Goal: Task Accomplishment & Management: Manage account settings

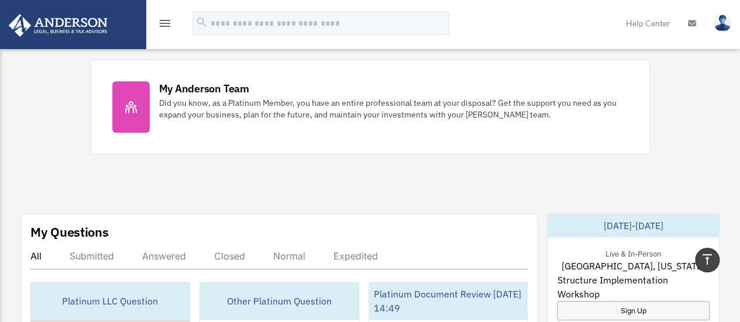
scroll to position [643, 0]
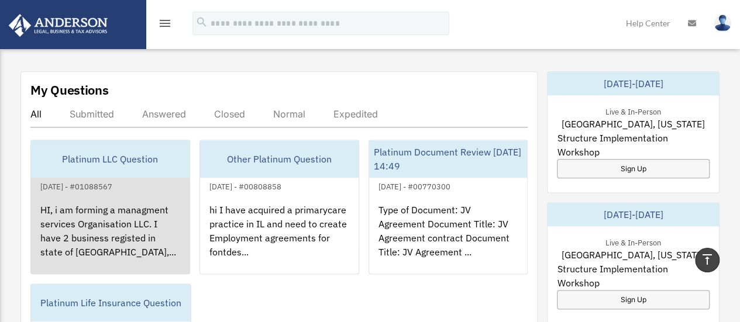
click at [99, 180] on div "[DATE] - #01088567" at bounding box center [76, 185] width 91 height 12
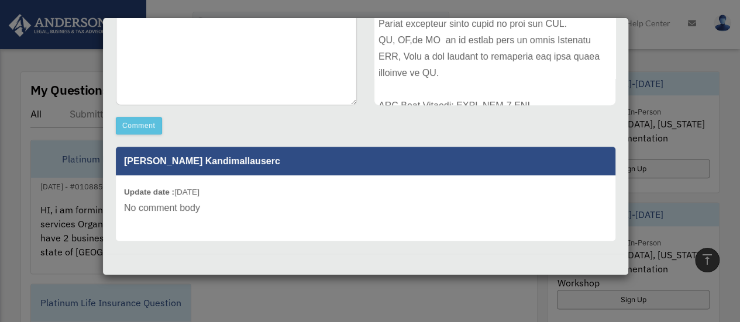
scroll to position [82, 0]
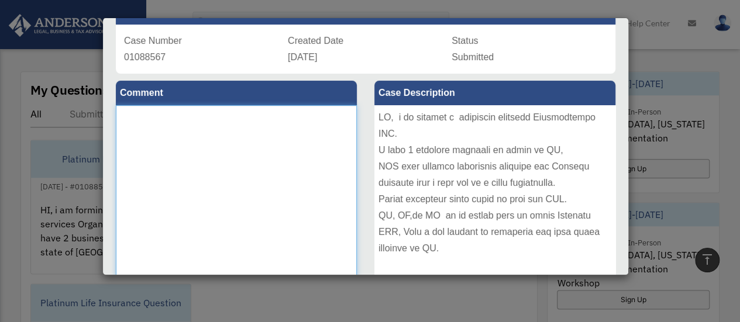
click at [199, 146] on textarea at bounding box center [236, 192] width 241 height 175
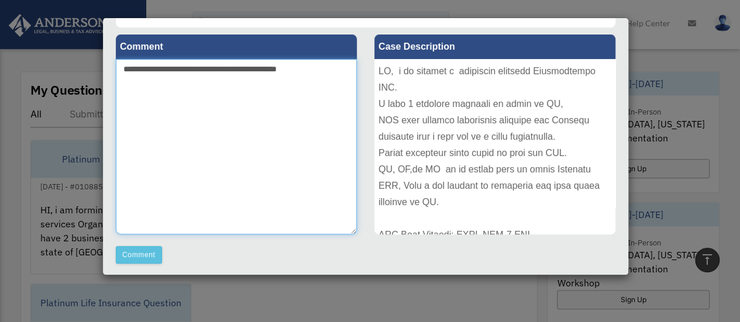
scroll to position [257, 0]
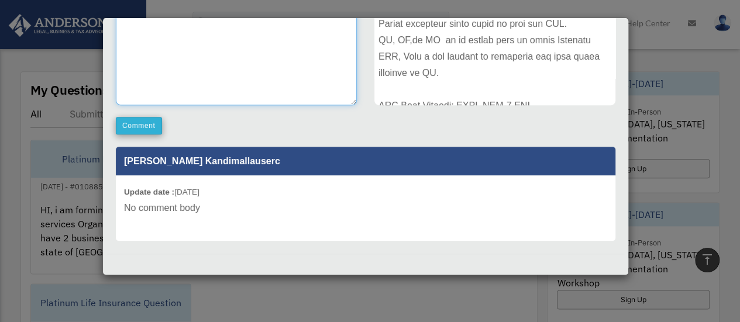
type textarea "**********"
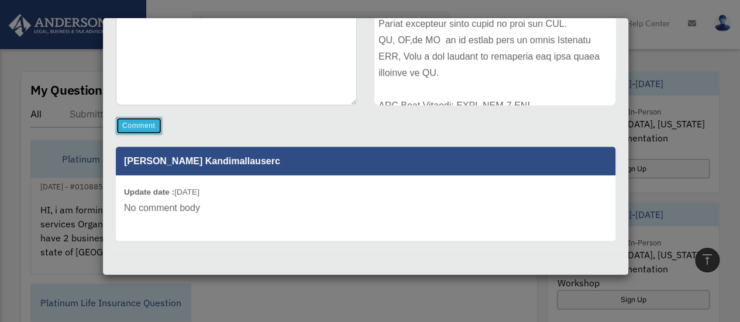
click at [140, 120] on button "Comment" at bounding box center [139, 126] width 46 height 18
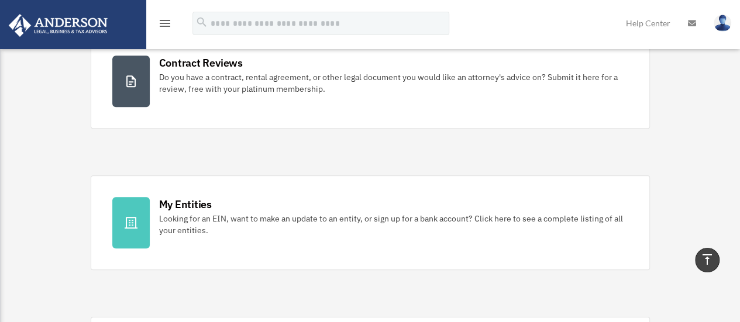
scroll to position [241, 0]
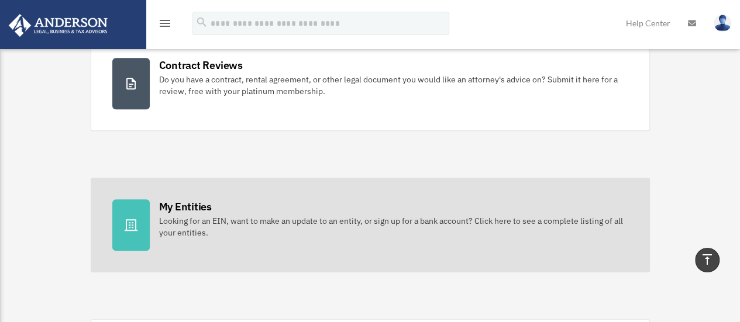
click at [185, 208] on div "My Entities" at bounding box center [185, 206] width 53 height 15
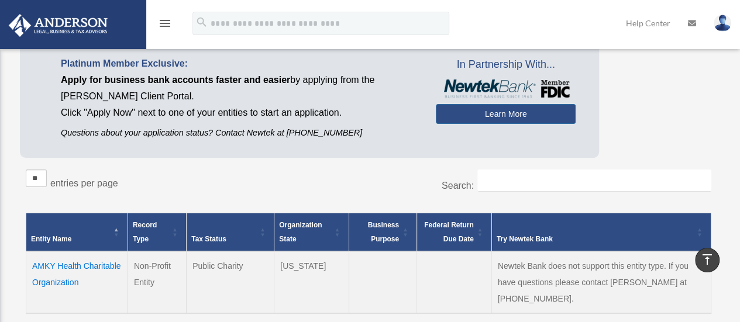
scroll to position [58, 0]
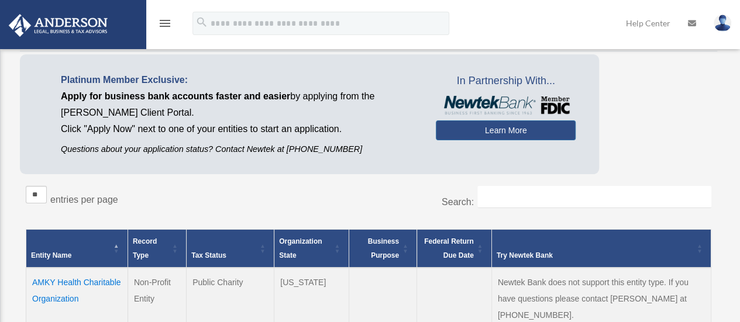
click at [476, 195] on div "Search:" at bounding box center [544, 203] width 334 height 34
click at [492, 198] on input "Search:" at bounding box center [594, 197] width 234 height 22
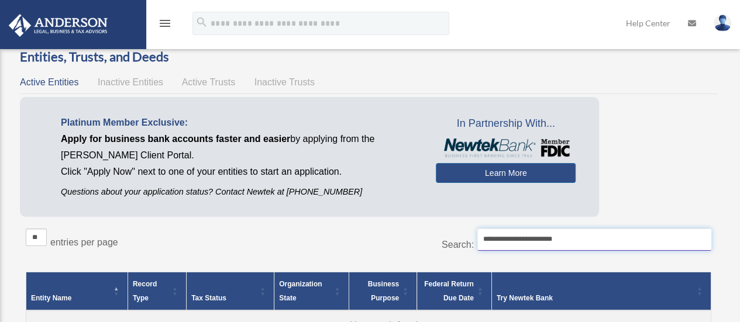
scroll to position [0, 0]
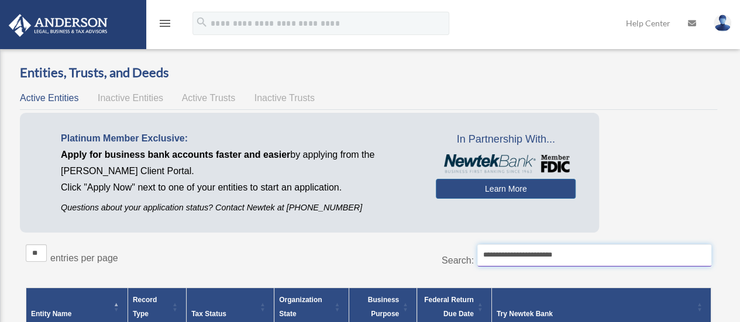
type input "**********"
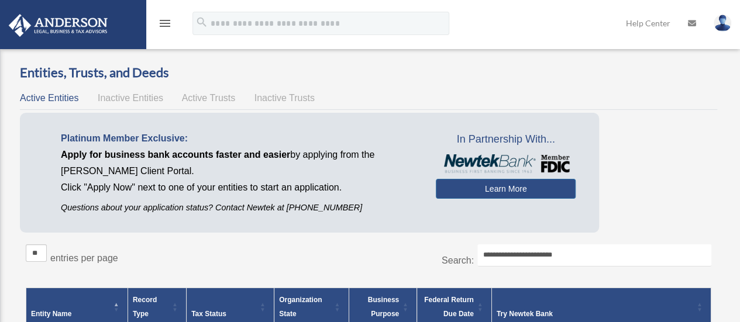
click at [74, 25] on img at bounding box center [58, 25] width 106 height 23
click at [175, 29] on div "menu" at bounding box center [164, 24] width 37 height 30
click at [724, 26] on img at bounding box center [722, 23] width 18 height 17
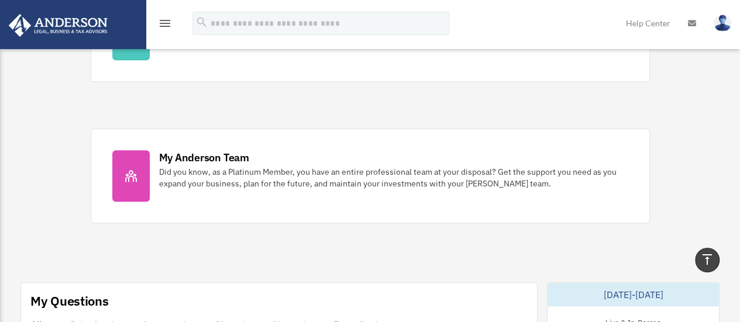
scroll to position [409, 0]
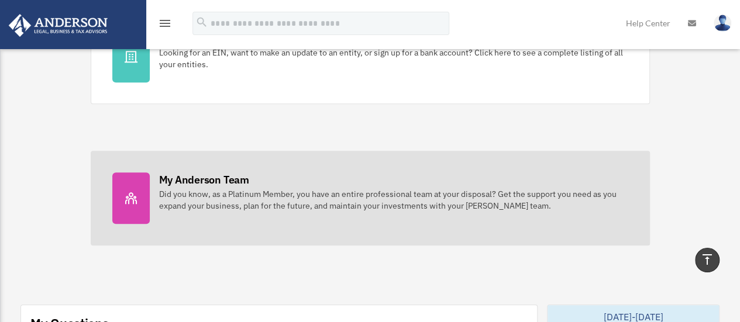
click at [195, 179] on div "My Anderson Team" at bounding box center [204, 179] width 90 height 15
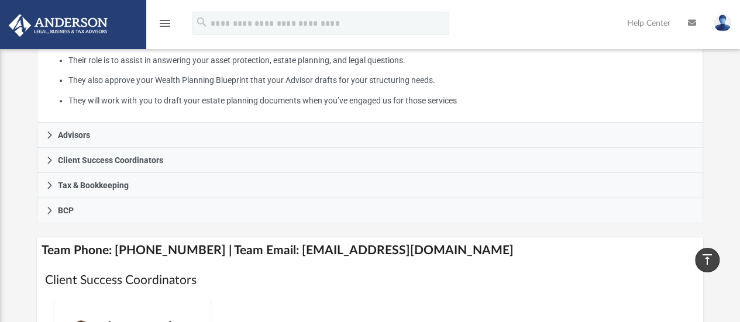
scroll to position [292, 0]
